Goal: Check status: Check status

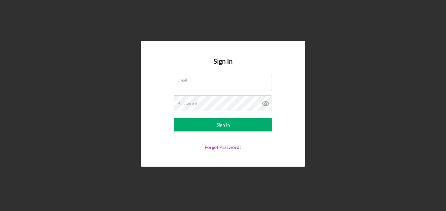
type input "[EMAIL_ADDRESS][DOMAIN_NAME]"
click at [190, 126] on button "Sign In" at bounding box center [223, 124] width 99 height 13
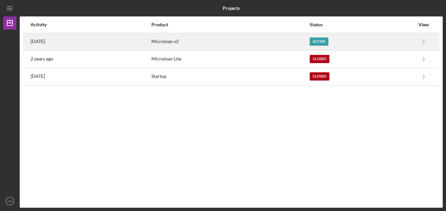
click at [321, 41] on div "Active" at bounding box center [319, 41] width 19 height 8
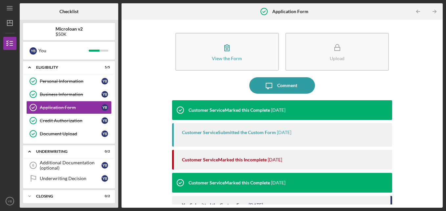
click at [440, 194] on div "View the Form Form Upload Icon/Message Comment Customer Service Marked this Com…" at bounding box center [282, 114] width 321 height 188
click at [49, 168] on div "Additional Documentation (optional)" at bounding box center [71, 165] width 62 height 11
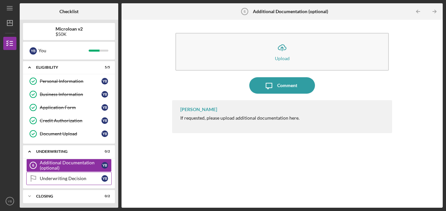
click at [55, 178] on div "Underwriting Decision" at bounding box center [71, 178] width 62 height 5
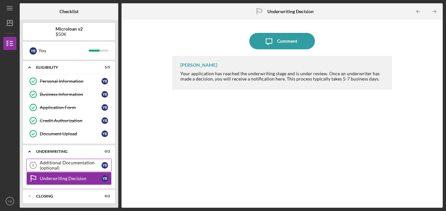
click at [50, 162] on div "Additional Documentation (optional)" at bounding box center [71, 165] width 62 height 11
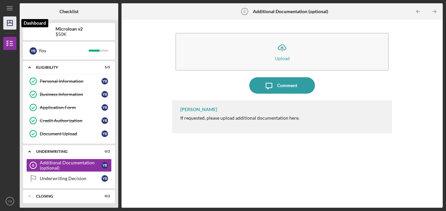
click at [8, 20] on polygon "button" at bounding box center [9, 22] width 5 height 5
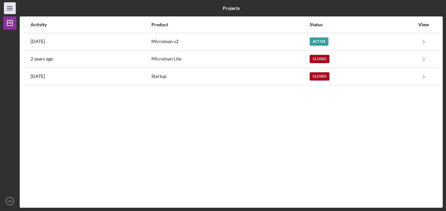
click at [8, 8] on line "button" at bounding box center [9, 8] width 5 height 0
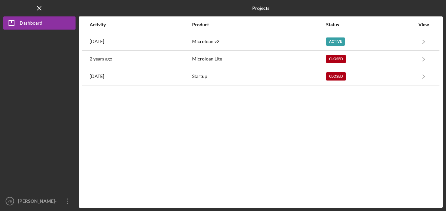
click at [8, 8] on div "Logo-Reversed Created with Sketch. Icon/Menu Close" at bounding box center [39, 8] width 72 height 16
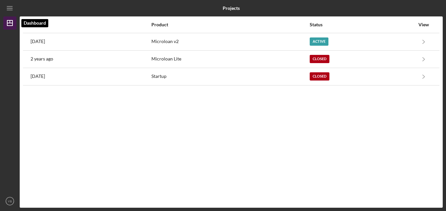
click at [11, 22] on icon "Icon/Dashboard" at bounding box center [10, 23] width 16 height 16
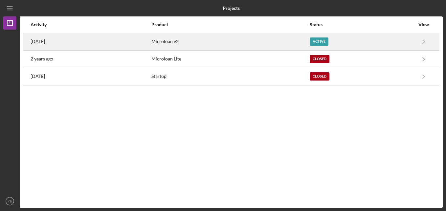
click at [322, 42] on div "Active" at bounding box center [319, 41] width 19 height 8
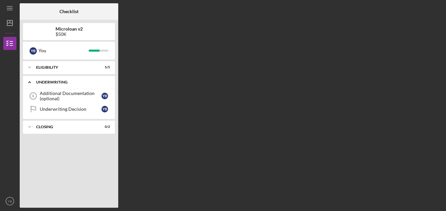
click at [84, 82] on div "Underwriting" at bounding box center [71, 82] width 71 height 4
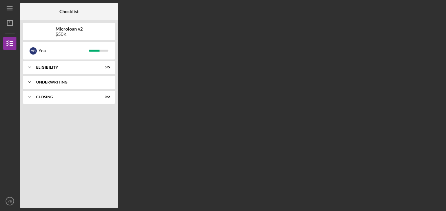
click at [84, 82] on div "Underwriting" at bounding box center [71, 82] width 71 height 4
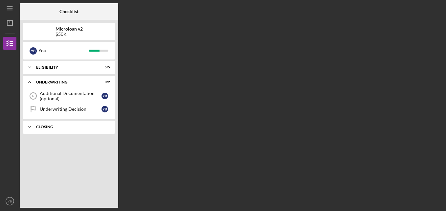
click at [30, 127] on icon "Icon/Expander" at bounding box center [29, 126] width 13 height 13
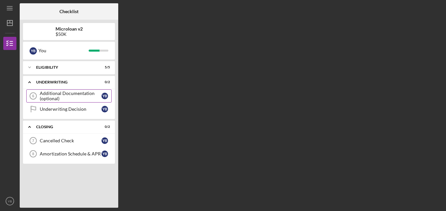
click at [71, 94] on div "Additional Documentation (optional)" at bounding box center [71, 96] width 62 height 11
